Goal: Information Seeking & Learning: Get advice/opinions

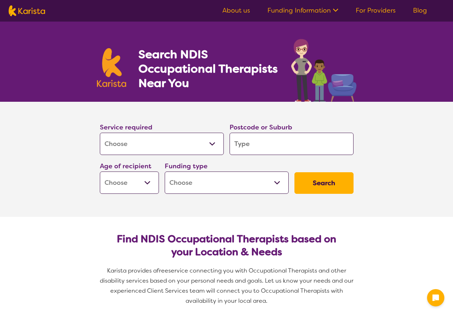
select select "[MEDICAL_DATA]"
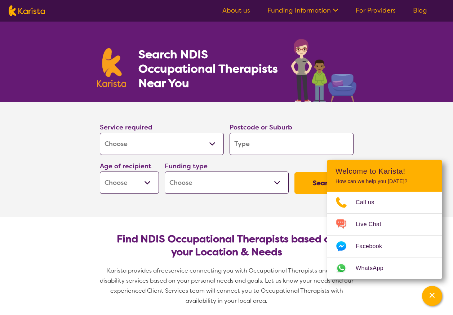
type input "b"
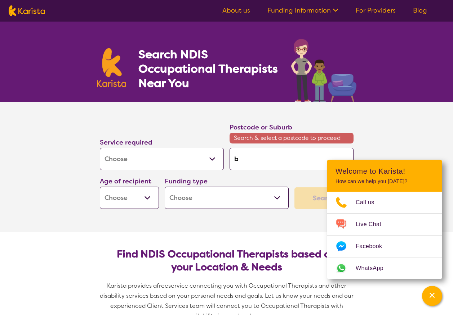
type input "br"
type input "b"
type input "be"
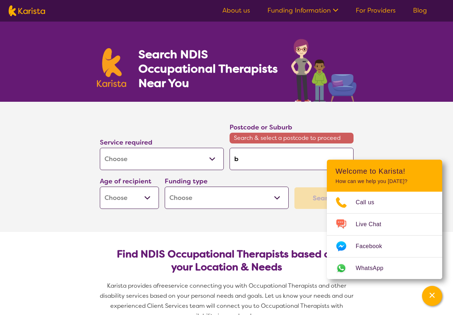
type input "be"
type input "ben"
type input "bend"
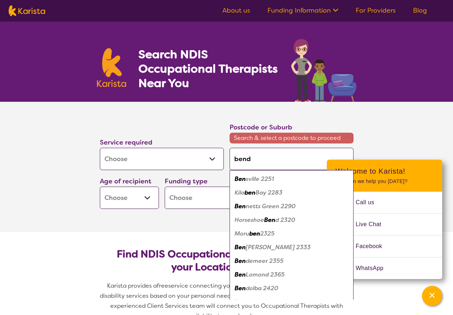
type input "ben"
type input "be"
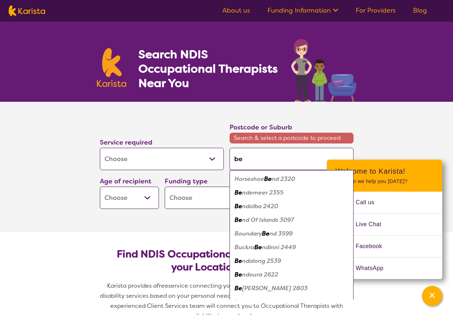
type input "ben"
type input "bend"
type input "bendg"
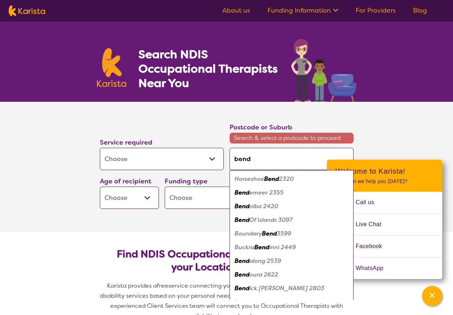
type input "bendg"
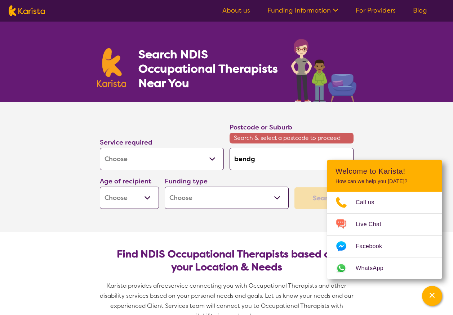
type input "bend"
type input "bendi"
type input "[PERSON_NAME]"
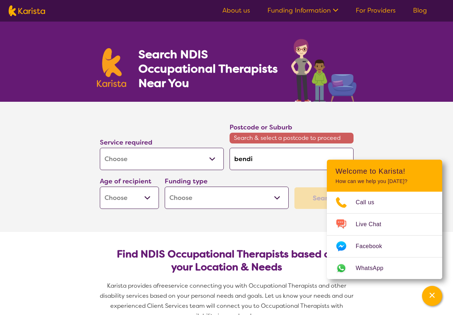
type input "[PERSON_NAME]"
type input "bendigo"
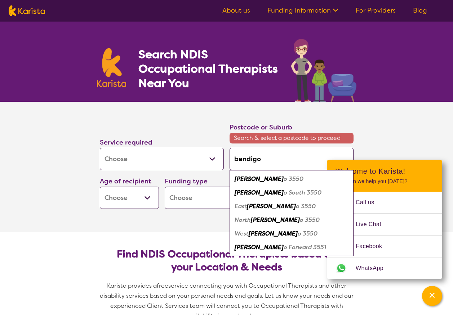
type input "bendigo"
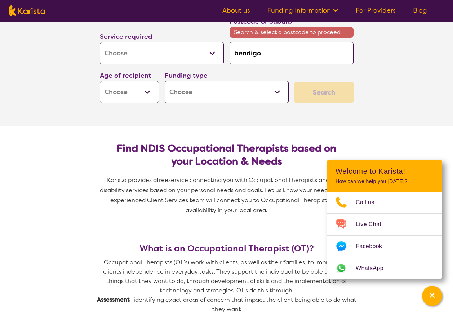
scroll to position [108, 0]
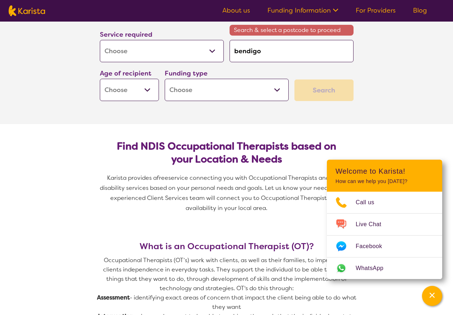
click at [134, 86] on select "Early Childhood - 0 to 9 Child - 10 to 11 Adolescent - 12 to 17 Adult - 18 to 6…" at bounding box center [129, 90] width 59 height 22
select select "AD"
click at [100, 79] on select "Early Childhood - 0 to 9 Child - 10 to 11 Adolescent - 12 to 17 Adult - 18 to 6…" at bounding box center [129, 90] width 59 height 22
select select "AD"
click at [218, 86] on select "Home Care Package (HCP) National Disability Insurance Scheme (NDIS) I don't know" at bounding box center [227, 90] width 124 height 22
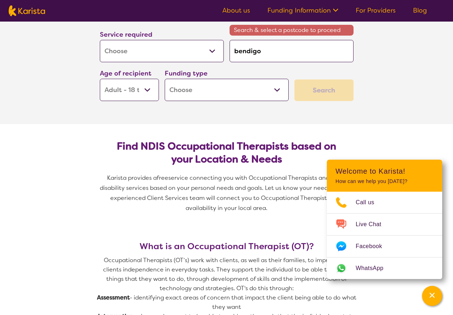
select select "NDIS"
click at [165, 79] on select "Home Care Package (HCP) National Disability Insurance Scheme (NDIS) I don't know" at bounding box center [227, 90] width 124 height 22
select select "NDIS"
click at [435, 299] on div "Channel Menu" at bounding box center [432, 296] width 14 height 16
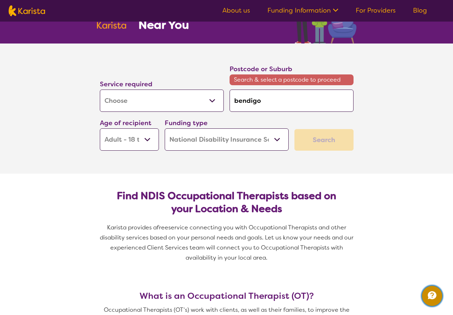
scroll to position [36, 0]
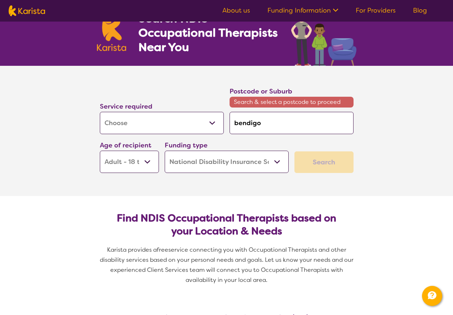
click at [288, 124] on input "bendigo" at bounding box center [291, 123] width 124 height 22
type input "bendigo"
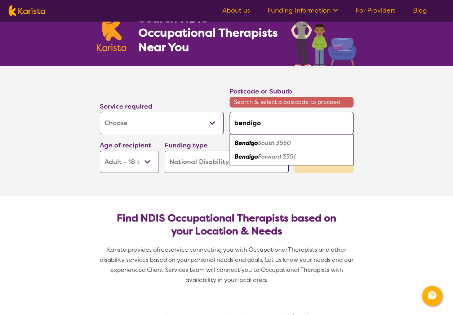
click at [280, 157] on em "Forward 3551" at bounding box center [276, 157] width 37 height 8
type input "3551"
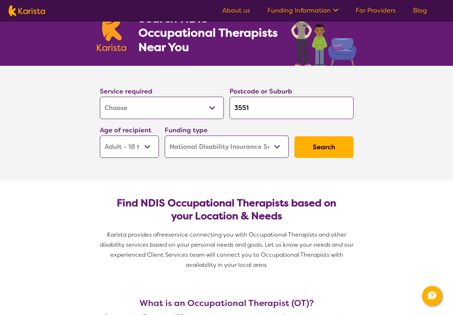
click at [320, 154] on button "Search" at bounding box center [323, 147] width 59 height 22
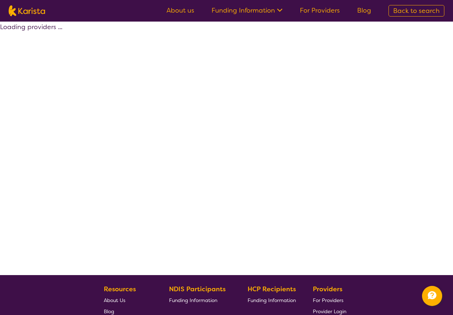
select select "by_score"
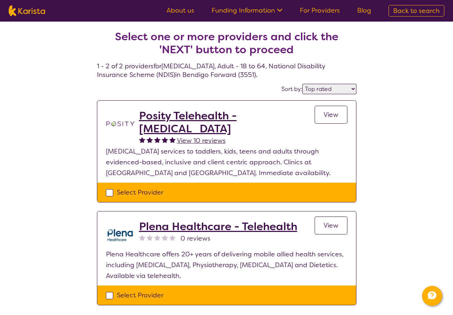
click at [211, 114] on h2 "Posity Telehealth - [MEDICAL_DATA]" at bounding box center [226, 122] width 175 height 26
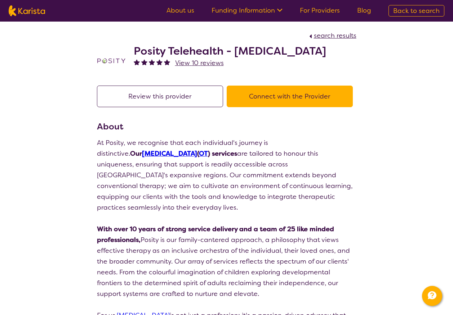
select select "by_score"
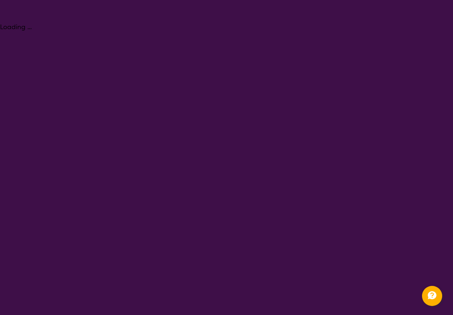
select select "[MEDICAL_DATA]"
select select "AD"
select select "NDIS"
select select "[MEDICAL_DATA]"
select select "AD"
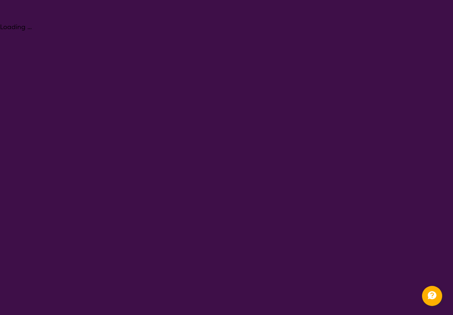
select select "NDIS"
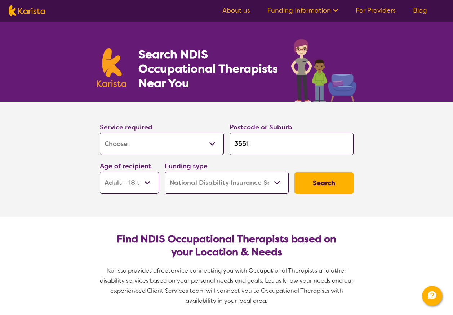
click at [287, 139] on input "3551" at bounding box center [291, 144] width 124 height 22
type input "355"
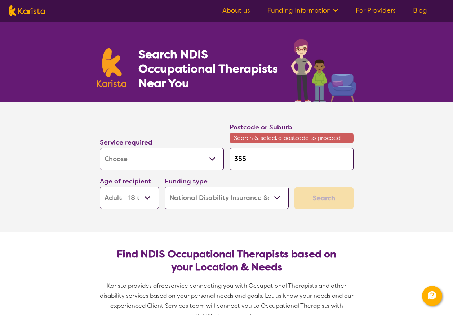
type input "3550"
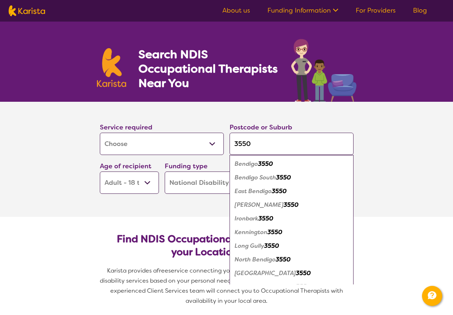
click button "Search" at bounding box center [323, 183] width 59 height 22
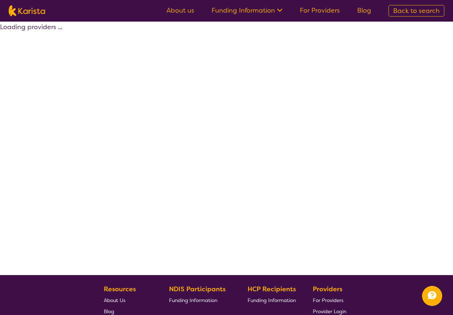
select select "by_score"
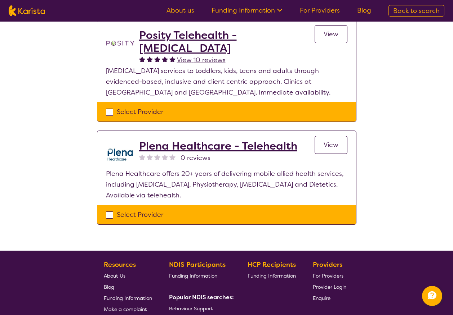
scroll to position [72, 0]
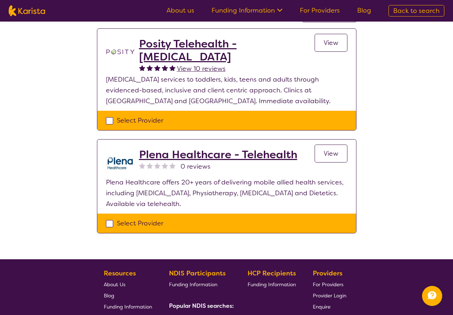
click at [233, 152] on h2 "Plena Healthcare - Telehealth" at bounding box center [218, 154] width 158 height 13
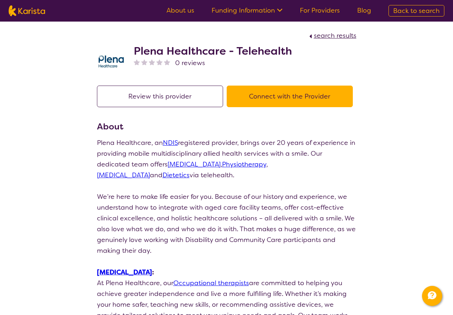
click at [315, 35] on span "search results" at bounding box center [335, 35] width 42 height 9
select select "by_score"
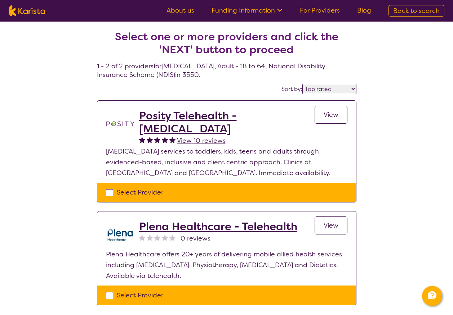
click at [323, 124] on link "View" at bounding box center [330, 115] width 33 height 18
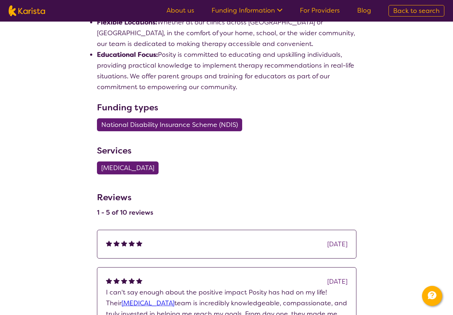
scroll to position [684, 0]
